Goal: Task Accomplishment & Management: Complete application form

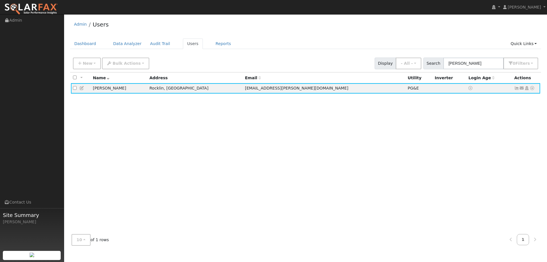
click at [171, 22] on div "Admin Users" at bounding box center [305, 25] width 471 height 17
click at [84, 48] on link "Dashboard" at bounding box center [85, 43] width 30 height 11
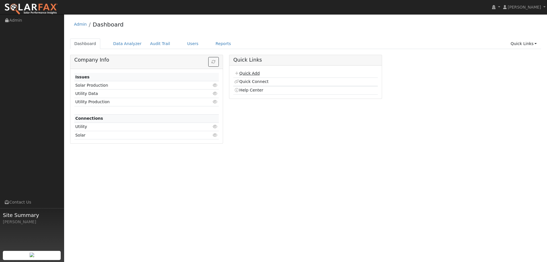
click at [254, 73] on link "Quick Add" at bounding box center [246, 73] width 25 height 5
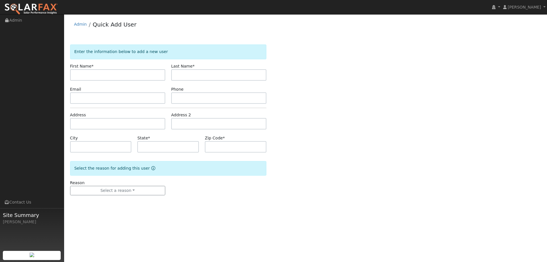
click at [144, 75] on input "text" at bounding box center [117, 74] width 95 height 11
type input "[PERSON_NAME]"
click at [192, 73] on input "text" at bounding box center [218, 74] width 95 height 11
type input "[PERSON_NAME]"
click at [108, 98] on input "text" at bounding box center [117, 97] width 95 height 11
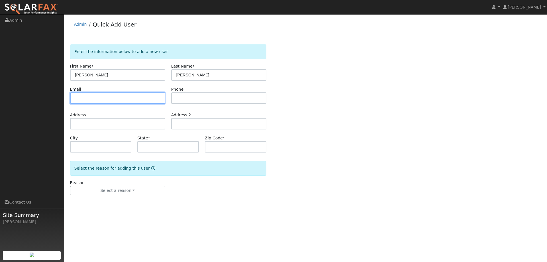
paste input "ryanmcfaddenlorenz@gmail.com"
click at [154, 97] on input "ryanmcfaddenlorenz@gmail.com" at bounding box center [117, 97] width 95 height 11
type input "ryanmcfaddenlorenz@gmail.com"
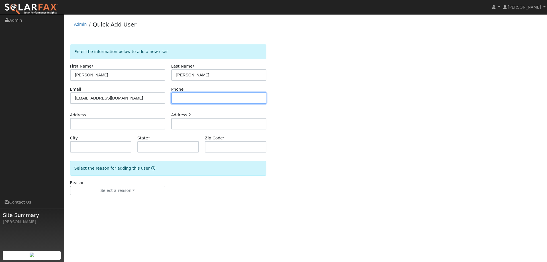
paste input "(949) 633-9269"
click at [205, 99] on input "(949) 633-9269" at bounding box center [218, 97] width 95 height 11
type input "(949) 633-9269"
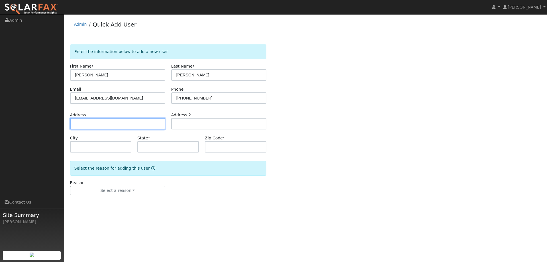
paste input "1331 Richmond St"
click at [89, 126] on input "1331 Richmond St" at bounding box center [117, 123] width 95 height 11
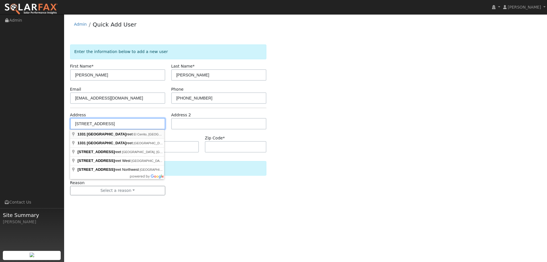
type input "1331 Richmond Street"
type input "El Cerrito"
type input "CA"
type input "94530"
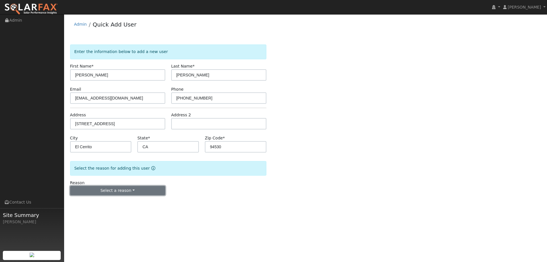
click at [118, 190] on button "Select a reason" at bounding box center [117, 191] width 95 height 10
click at [113, 200] on link "New lead" at bounding box center [101, 202] width 63 height 8
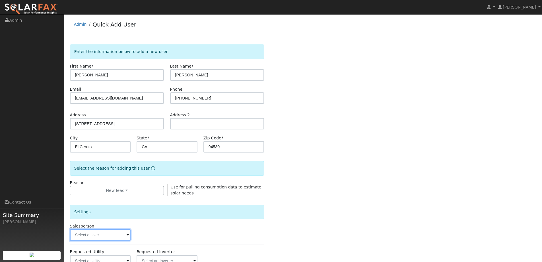
click at [105, 235] on input "text" at bounding box center [100, 234] width 61 height 11
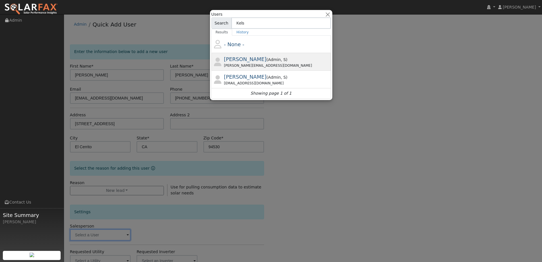
type input "Kels"
click at [245, 66] on div "Kelsey@ambrosesolar.com" at bounding box center [277, 65] width 106 height 5
type input "Kelsey Commerford"
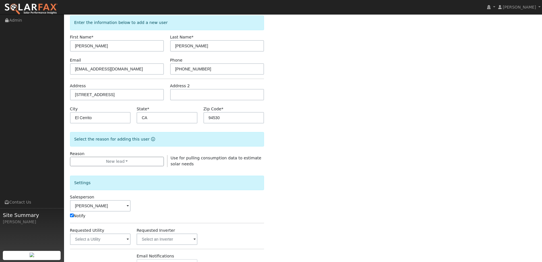
scroll to position [85, 0]
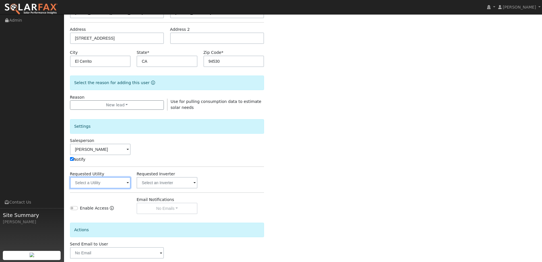
click at [101, 183] on input "text" at bounding box center [100, 182] width 61 height 11
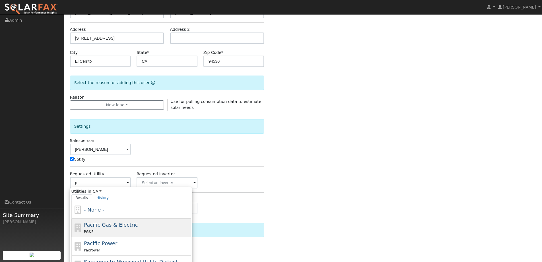
click at [92, 227] on span "Pacific Gas & Electric" at bounding box center [111, 224] width 54 height 6
type input "Pacific Gas & Electric"
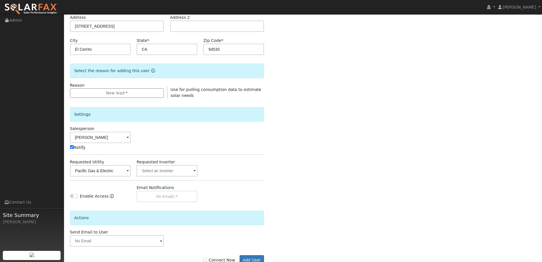
scroll to position [114, 0]
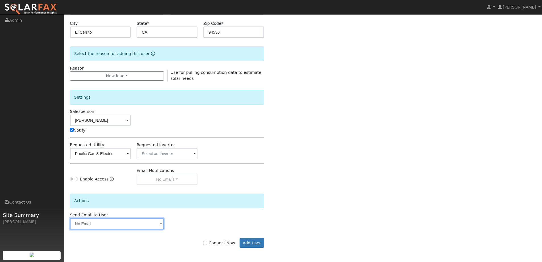
click at [150, 227] on input "text" at bounding box center [117, 223] width 94 height 11
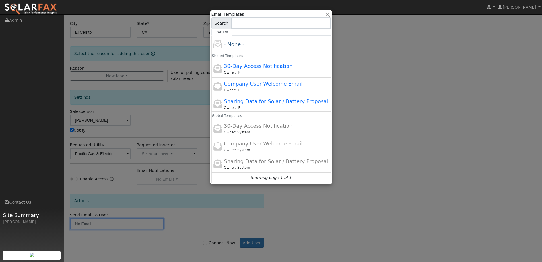
drag, startPoint x: 385, startPoint y: 81, endPoint x: 339, endPoint y: 20, distance: 76.8
click at [385, 80] on div at bounding box center [271, 131] width 542 height 262
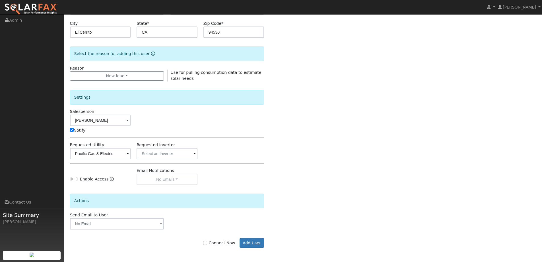
click at [225, 243] on label "Connect Now" at bounding box center [219, 243] width 32 height 6
click at [207, 243] on input "Connect Now" at bounding box center [205, 243] width 4 height 4
checkbox input "true"
click at [254, 240] on button "Add User" at bounding box center [252, 243] width 25 height 10
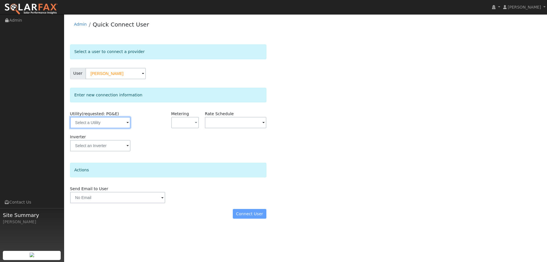
click at [118, 125] on input "text" at bounding box center [100, 122] width 60 height 11
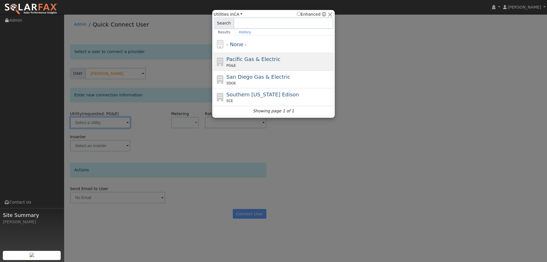
click at [265, 60] on span "Pacific Gas & Electric" at bounding box center [253, 59] width 54 height 6
type input "PG&E"
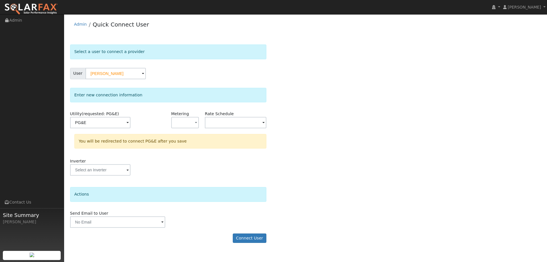
drag, startPoint x: 332, startPoint y: 69, endPoint x: 316, endPoint y: 115, distance: 48.5
click at [332, 70] on div "Select a user to connect a provider User Ryan Lorenz Account Default Account De…" at bounding box center [305, 146] width 471 height 204
click at [246, 238] on button "Connect User" at bounding box center [250, 238] width 34 height 10
